Goal: Task Accomplishment & Management: Manage account settings

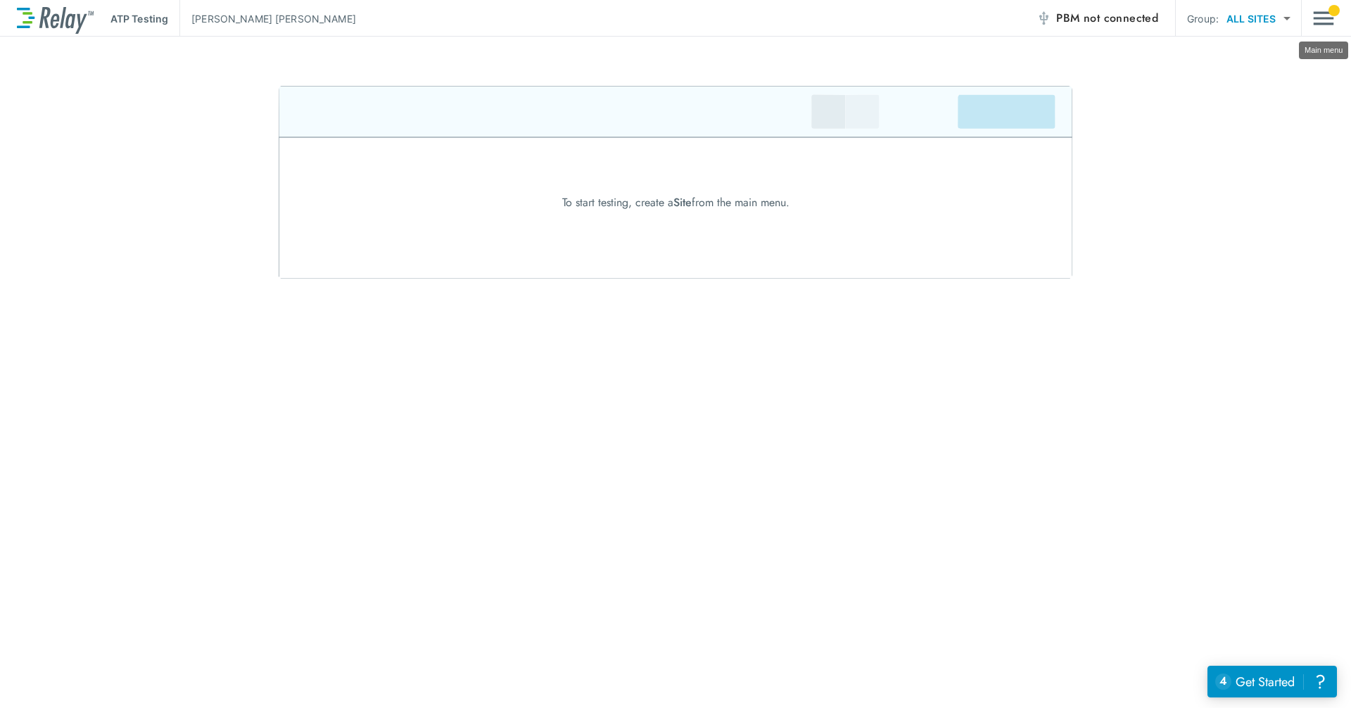
click at [1324, 20] on img "Main menu" at bounding box center [1323, 18] width 21 height 27
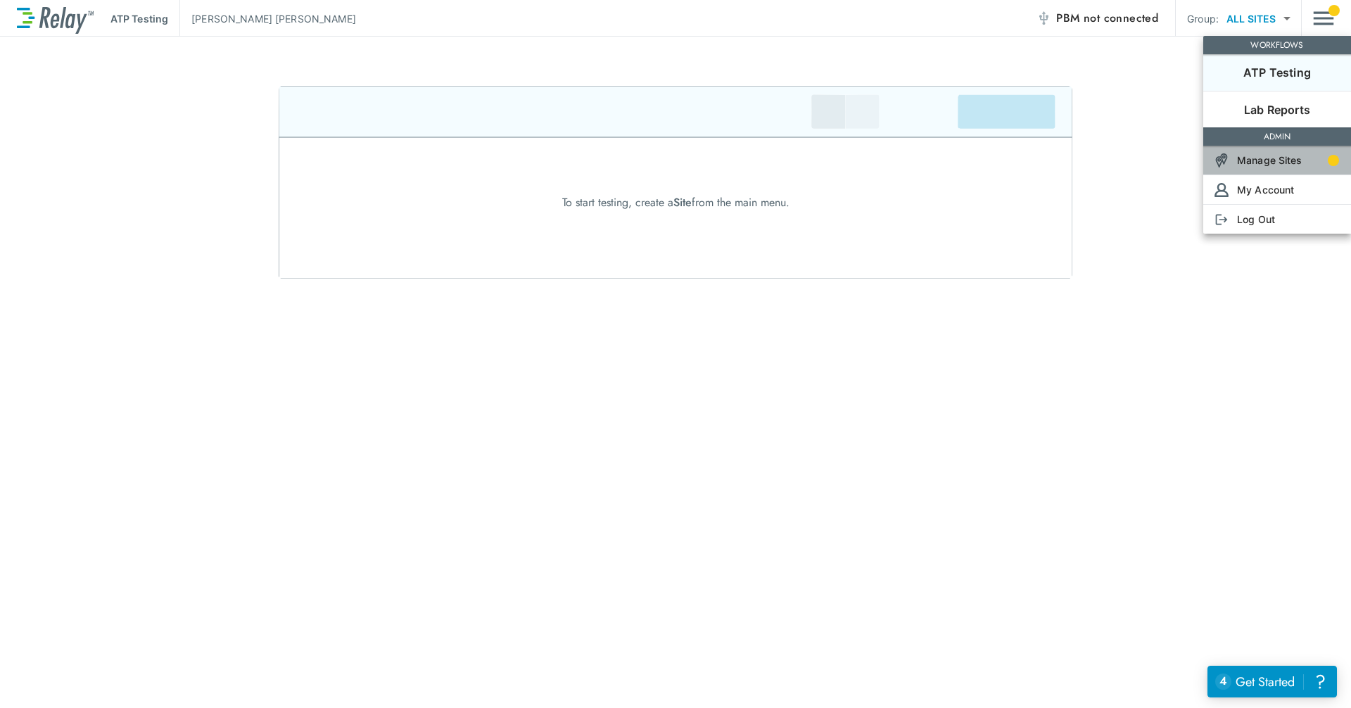
click at [1279, 160] on p "Manage Sites" at bounding box center [1269, 160] width 65 height 15
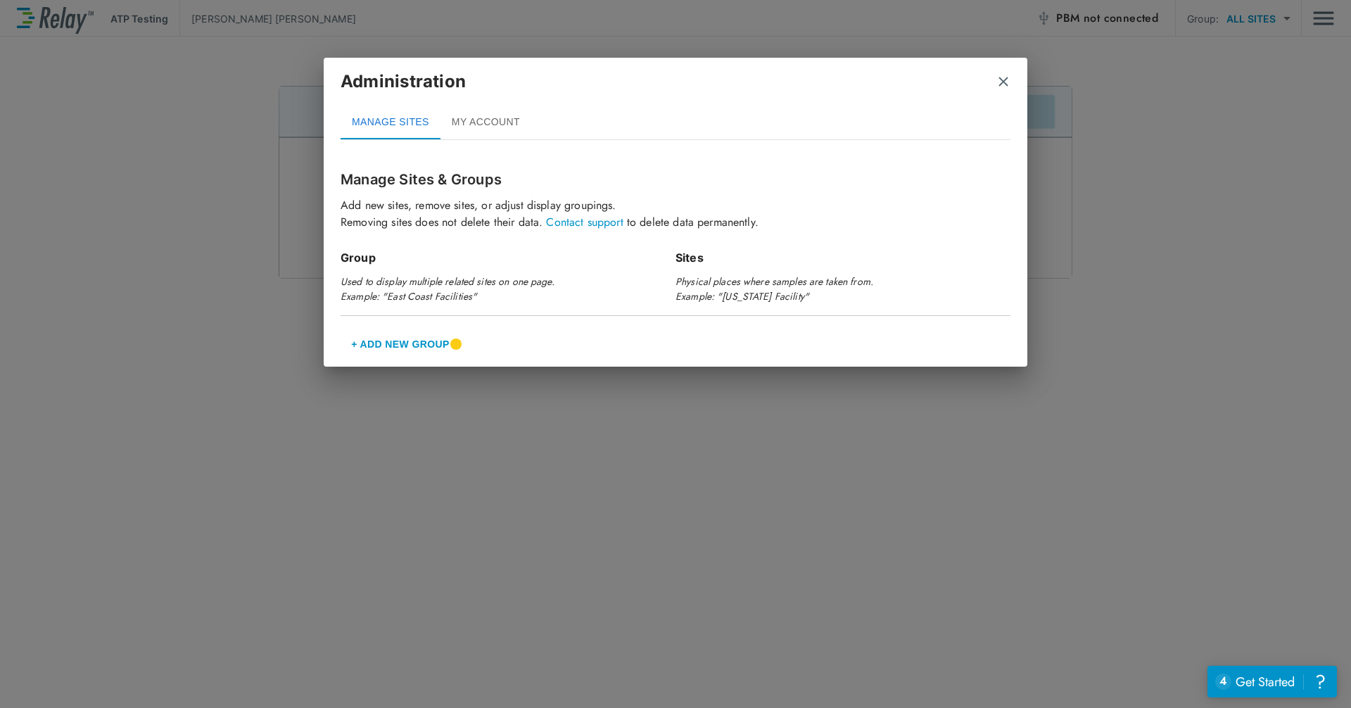
click at [999, 80] on img "close" at bounding box center [1003, 82] width 14 height 14
